Goal: Use online tool/utility: Utilize a website feature to perform a specific function

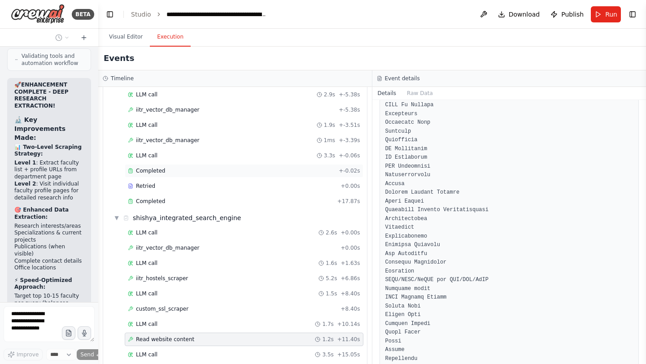
scroll to position [135, 0]
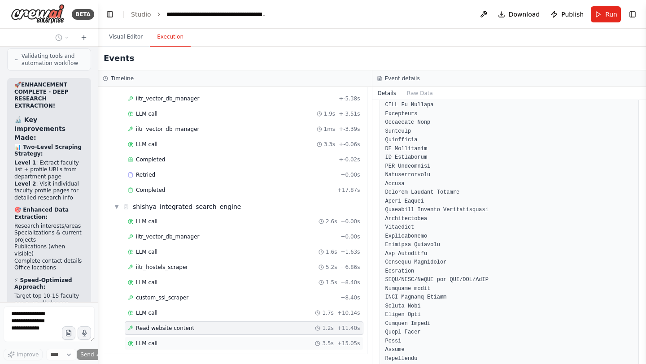
click at [143, 337] on div "LLM call 3.5s + 15.05s" at bounding box center [244, 343] width 239 height 13
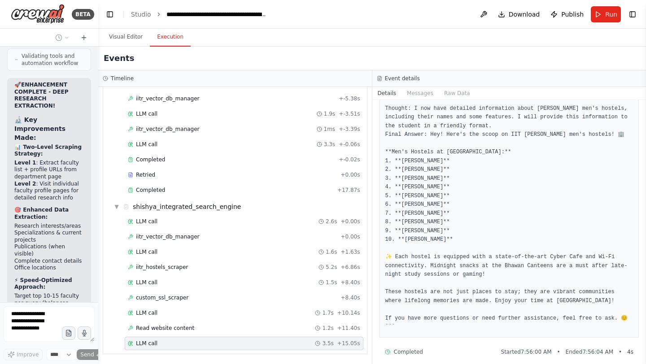
scroll to position [70, 0]
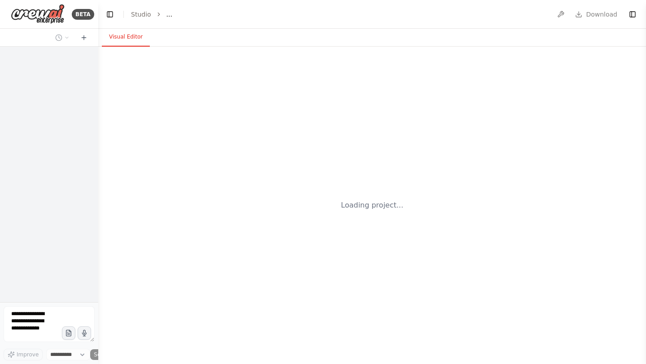
select select "****"
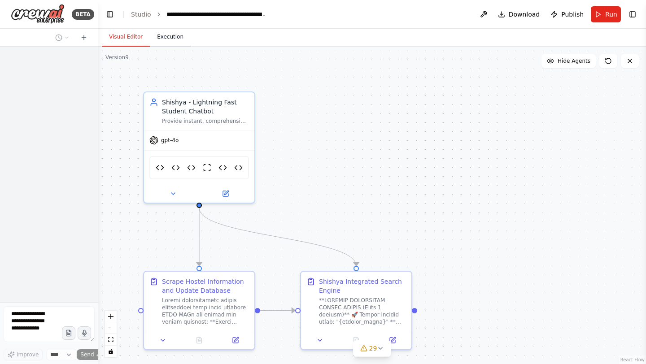
click at [171, 38] on button "Execution" at bounding box center [170, 37] width 41 height 19
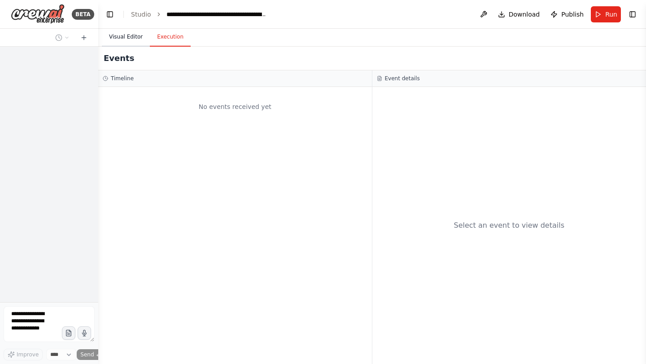
click at [114, 43] on button "Visual Editor" at bounding box center [126, 37] width 48 height 19
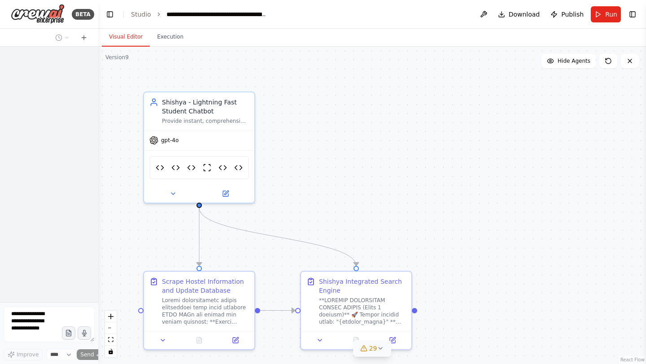
click at [377, 349] on icon at bounding box center [380, 348] width 7 height 7
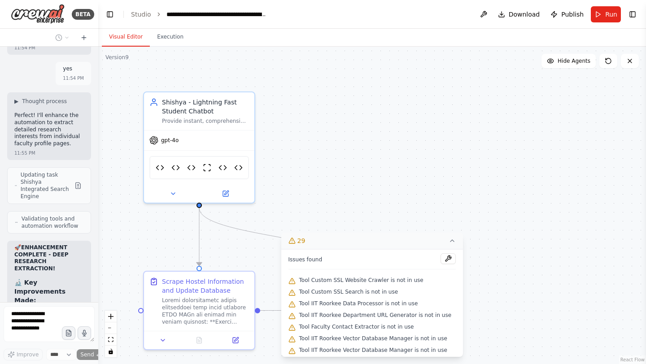
scroll to position [387853, 0]
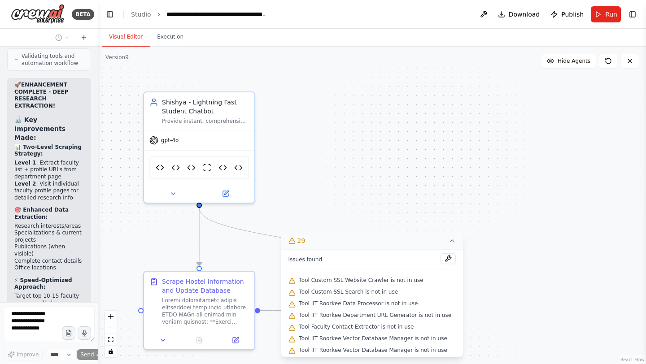
click at [449, 242] on icon at bounding box center [452, 240] width 7 height 7
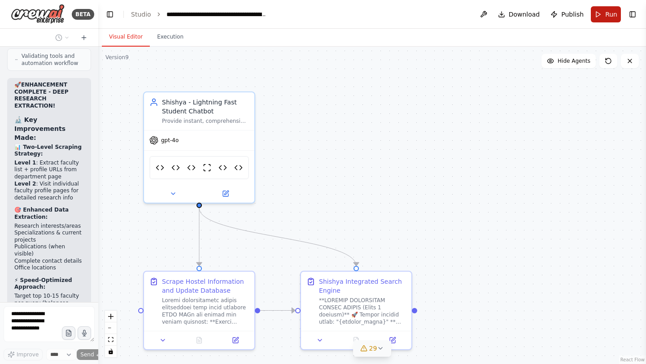
click at [599, 18] on button "Run" at bounding box center [606, 14] width 30 height 16
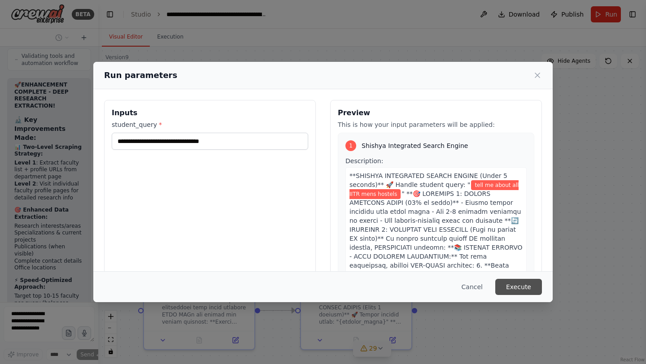
click at [517, 292] on button "Execute" at bounding box center [518, 287] width 47 height 16
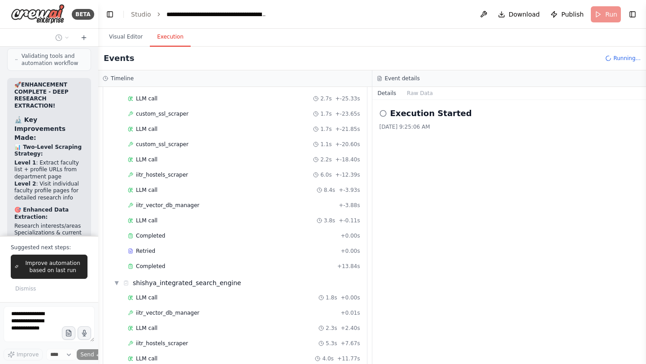
scroll to position [74, 0]
